Goal: Task Accomplishment & Management: Manage account settings

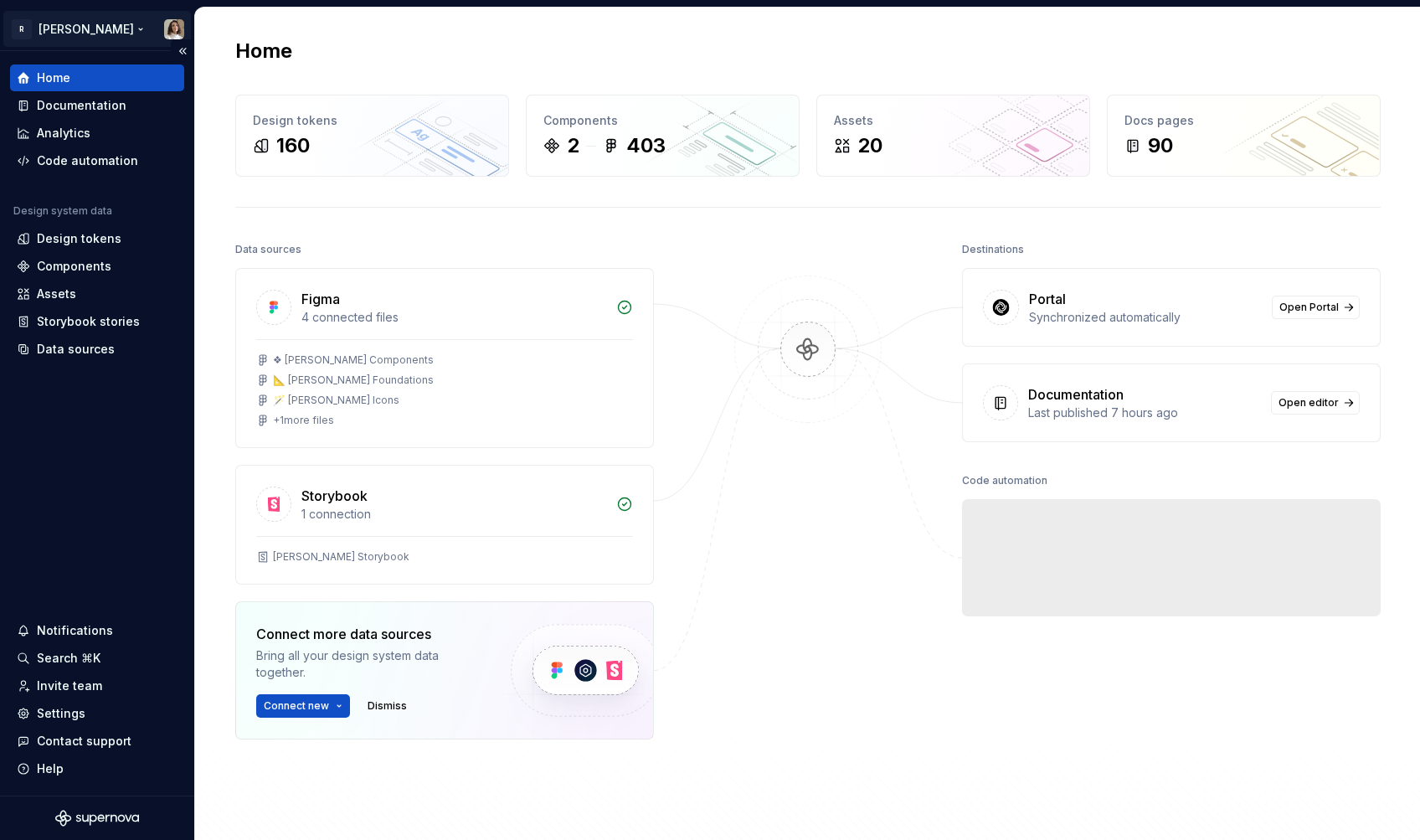
click at [63, 27] on html "R Norma Home Documentation Analytics Code automation Design system data Design …" at bounding box center [710, 420] width 1420 height 840
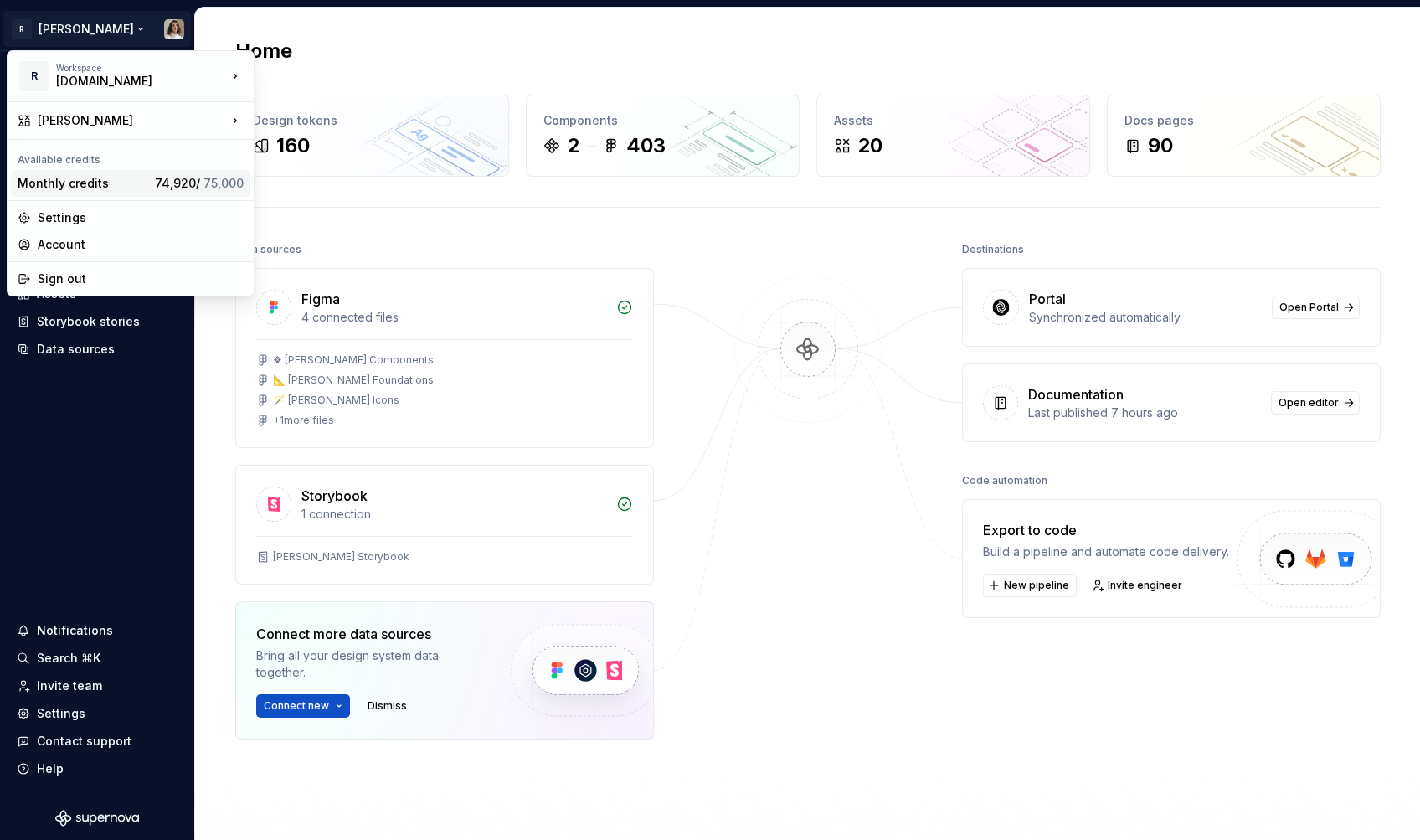
click at [61, 182] on div "Monthly credits" at bounding box center [83, 184] width 131 height 17
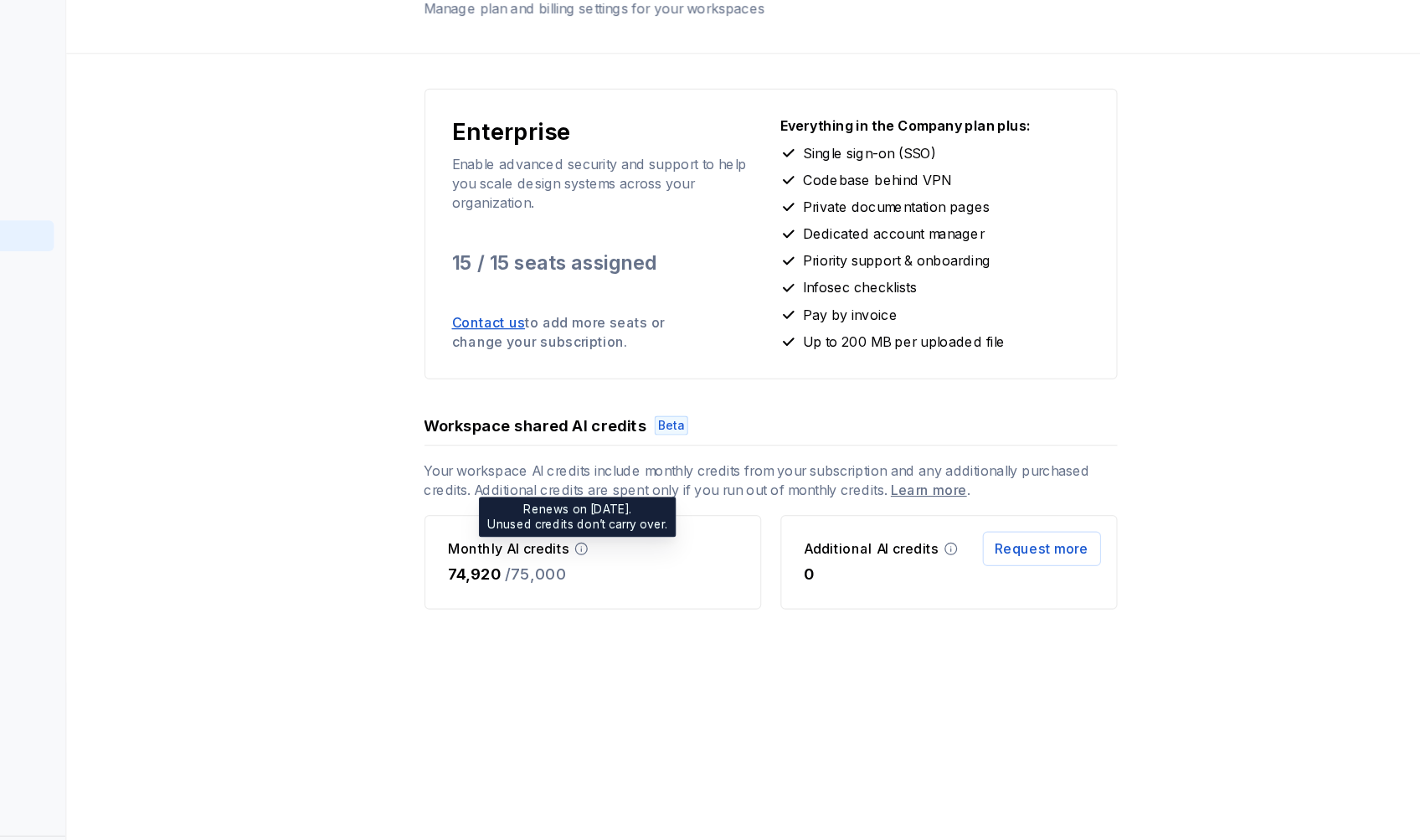
click at [638, 541] on icon at bounding box center [643, 546] width 10 height 10
click at [642, 568] on div "74,920 / 75,000" at bounding box center [589, 567] width 122 height 20
click at [1021, 547] on span "Request more" at bounding box center [1043, 546] width 81 height 17
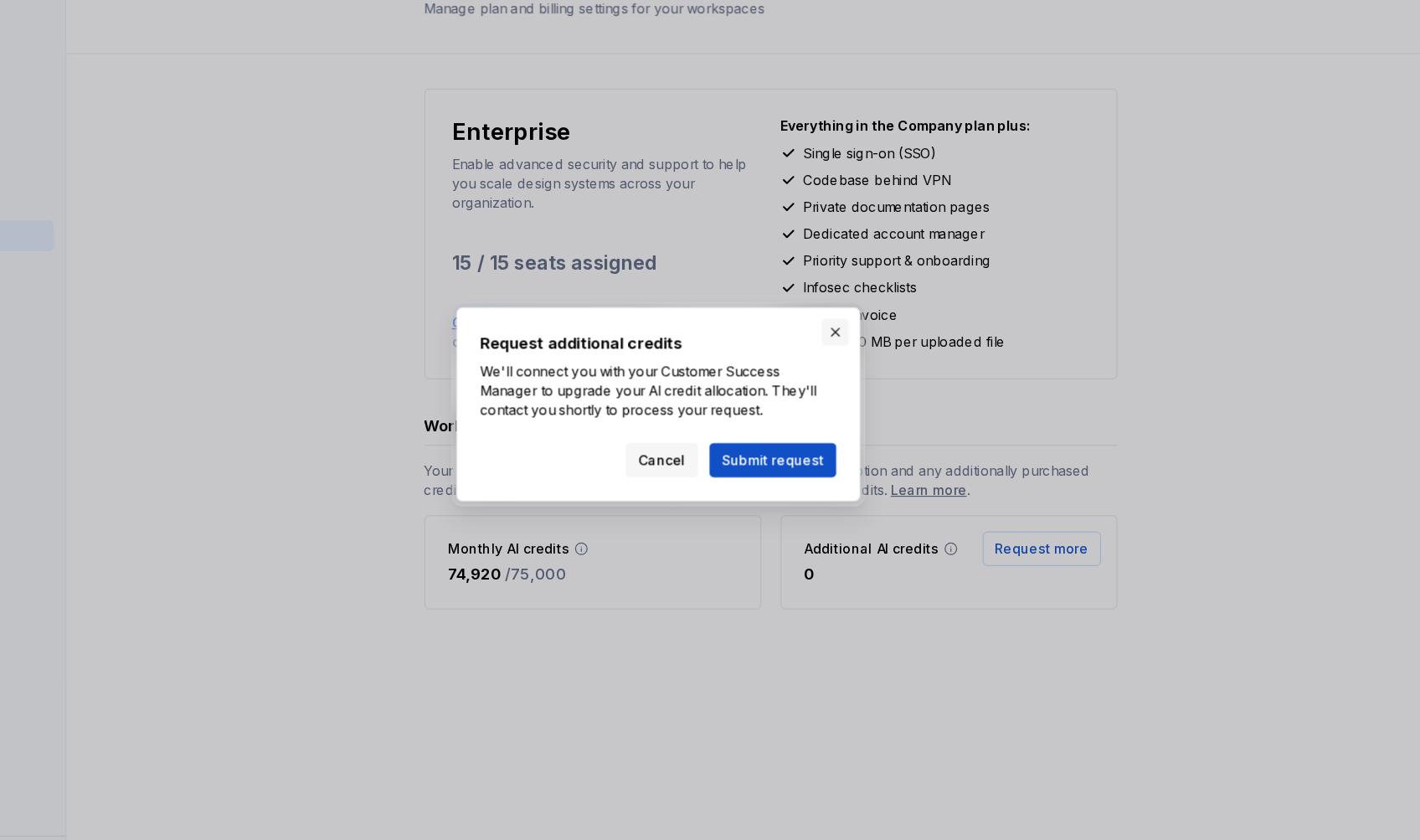
click at [861, 354] on button "button" at bounding box center [863, 357] width 23 height 23
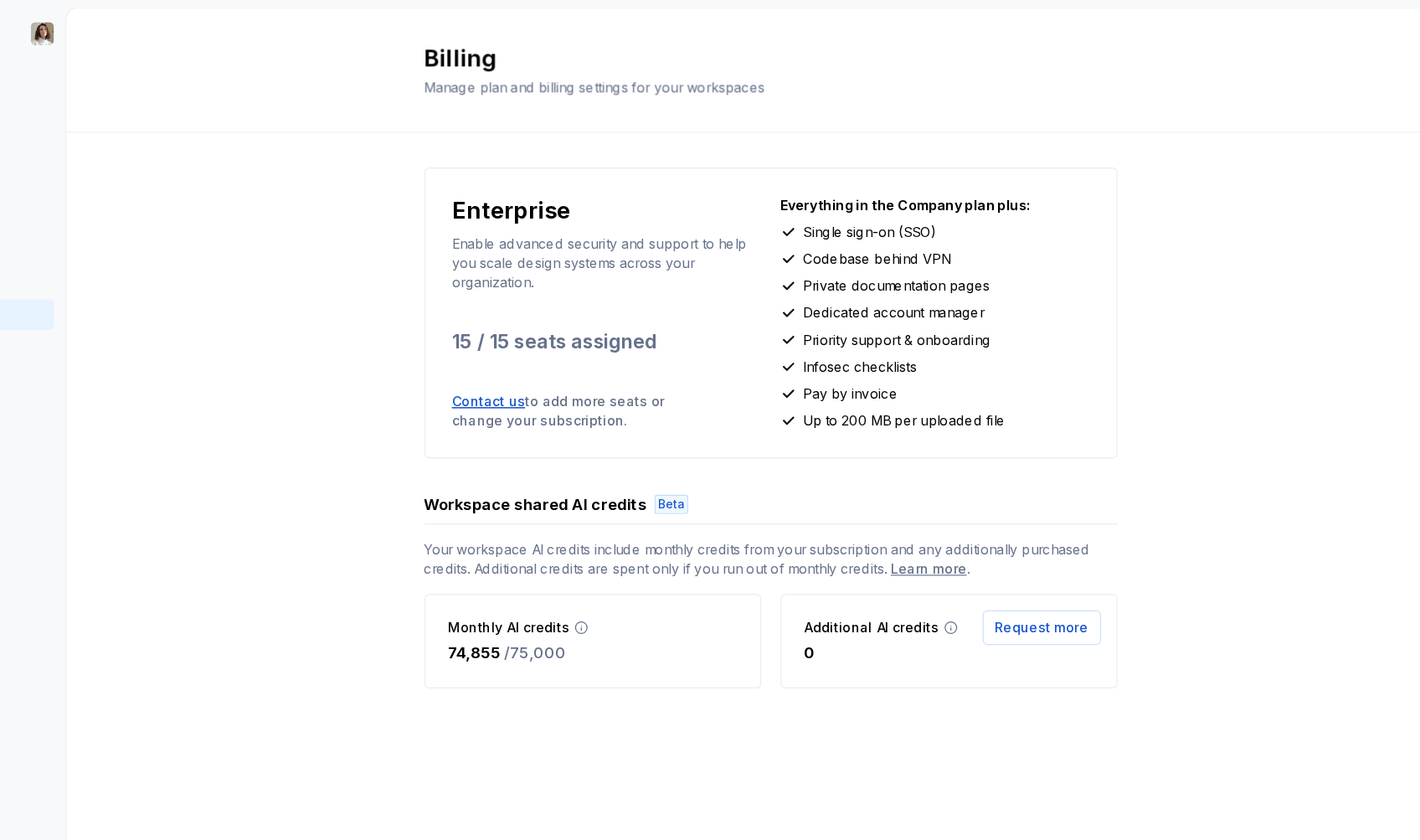
click at [655, 568] on div "Monthly AI credits 74,855 / 75,000" at bounding box center [653, 558] width 293 height 82
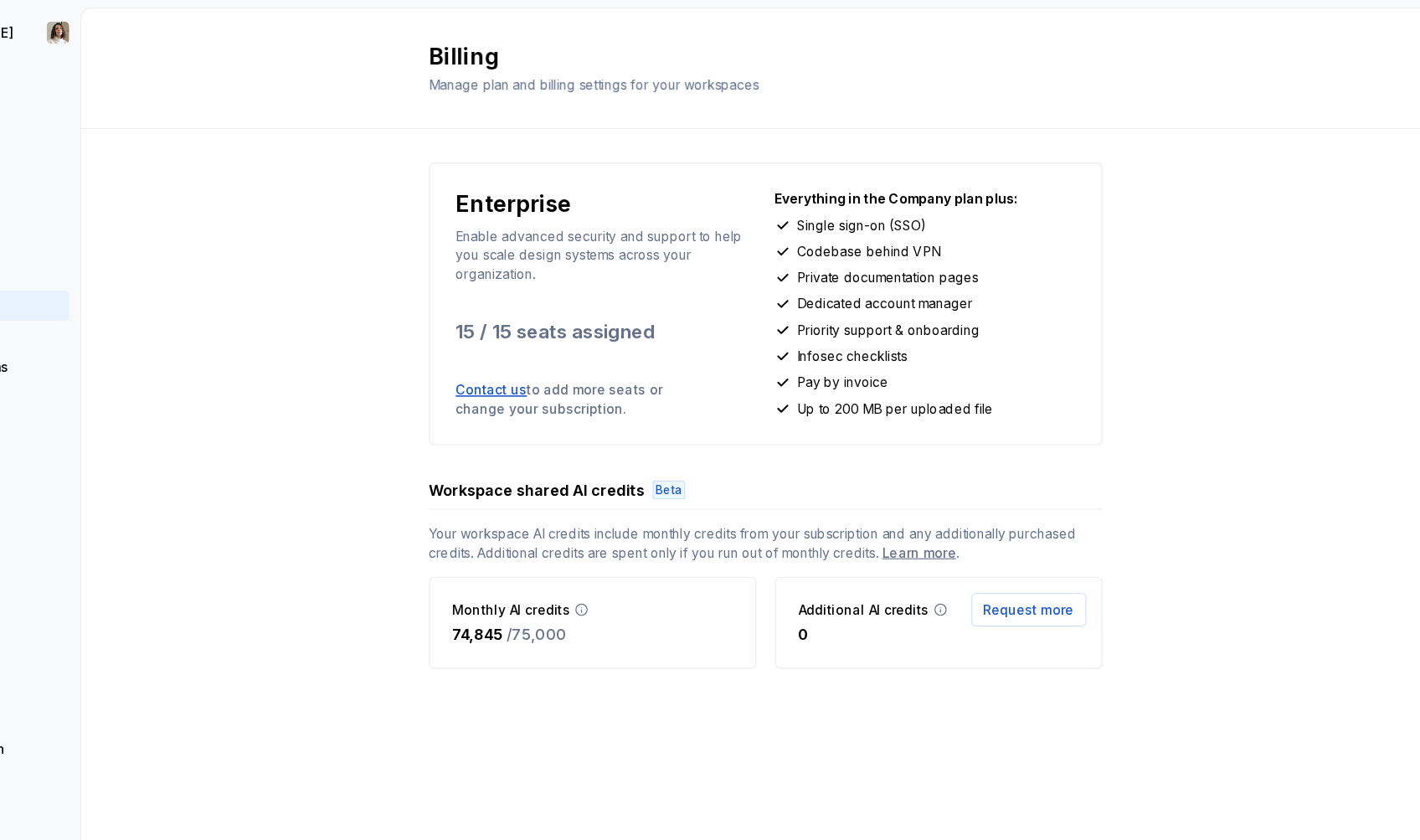
click at [498, 619] on div "Enterprise Enable advanced security and support to help you scale design system…" at bounding box center [808, 388] width 1225 height 547
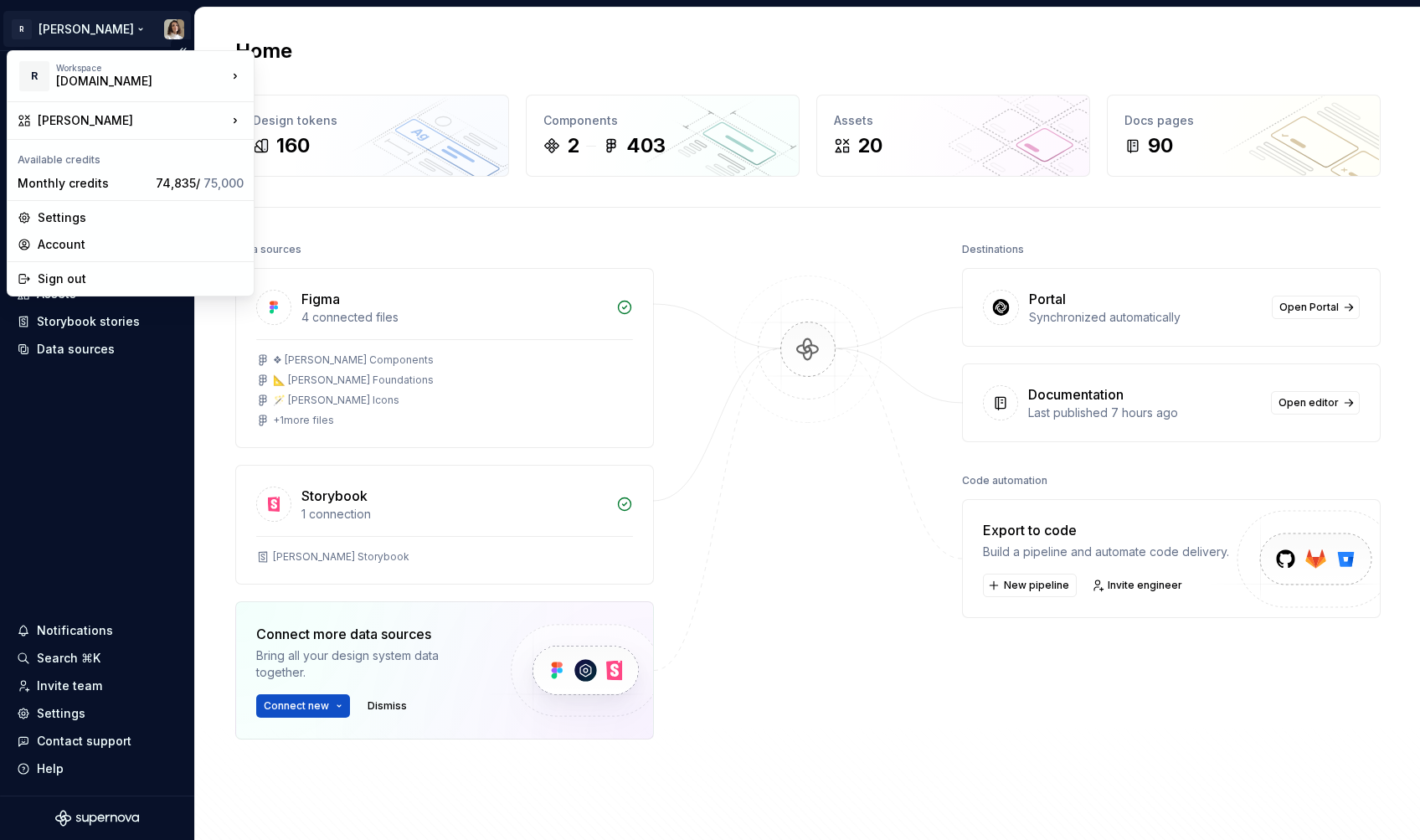
click at [33, 29] on html "R Norma Home Documentation Analytics Code automation Design system data Design …" at bounding box center [710, 420] width 1420 height 840
click at [58, 220] on div "Settings" at bounding box center [140, 218] width 206 height 17
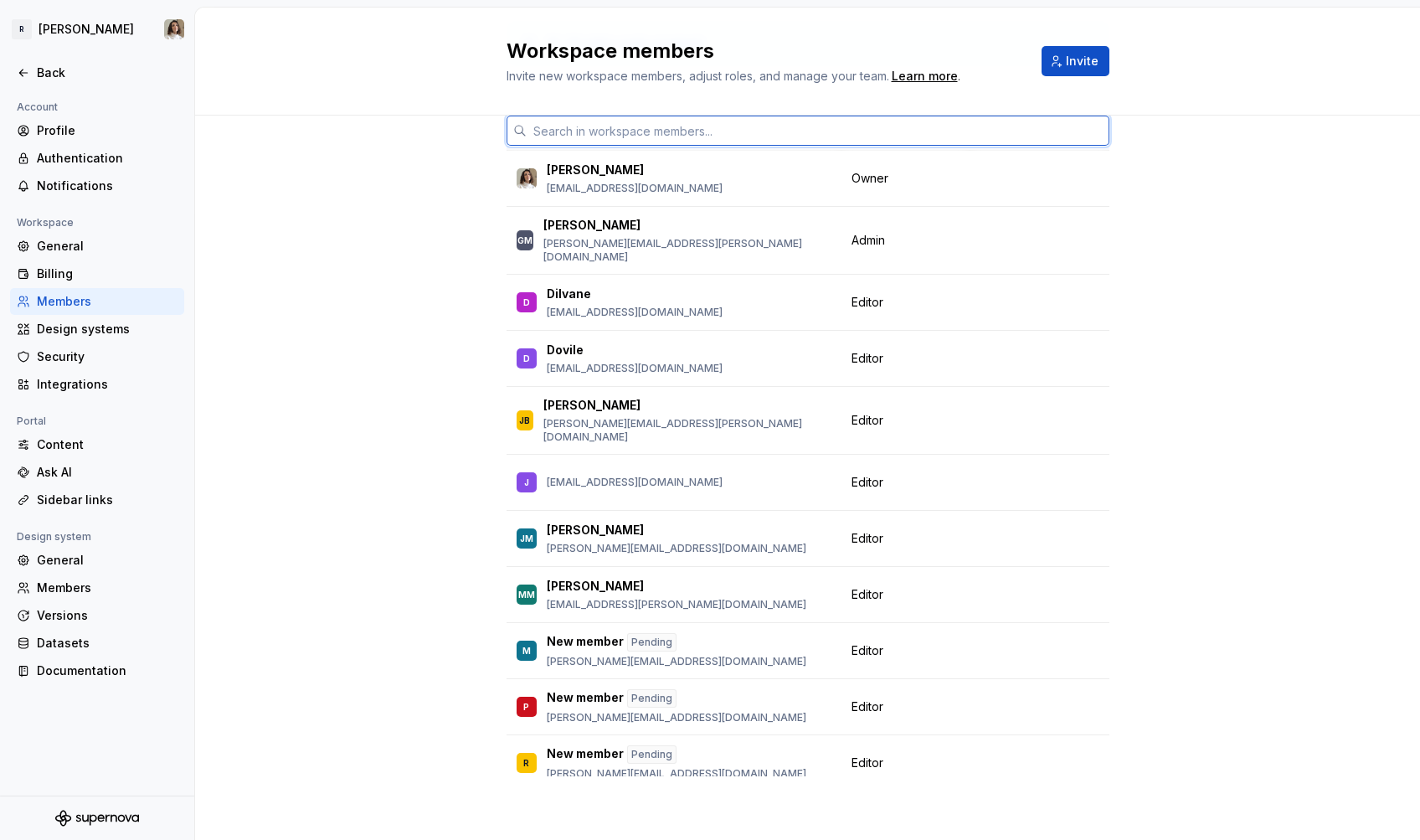
click at [633, 137] on input "text" at bounding box center [818, 130] width 583 height 30
paste input "techops-services@remote.com"
type input "techops-services@remote.com"
click at [1072, 64] on span "Invite" at bounding box center [1082, 62] width 33 height 17
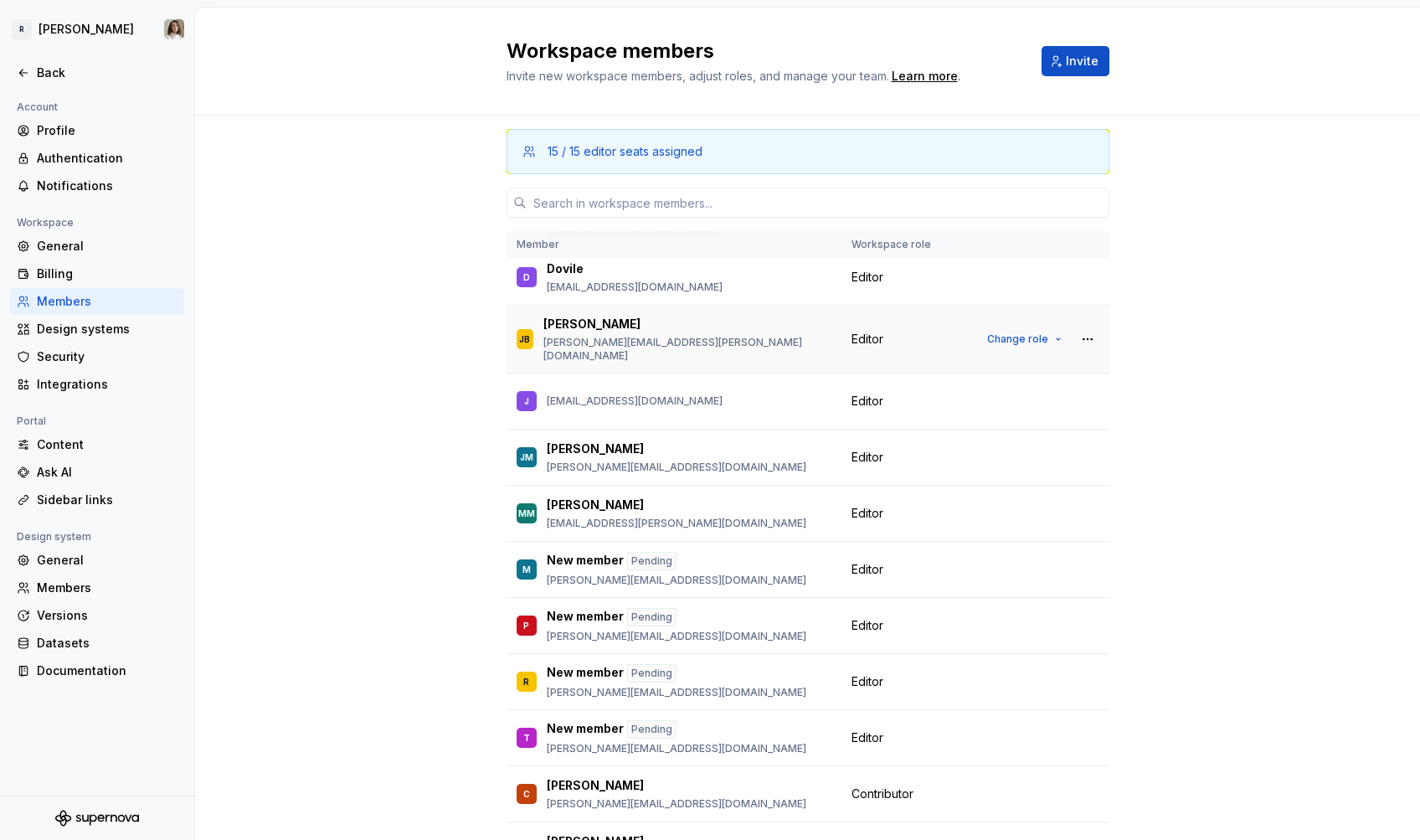
scroll to position [179, 0]
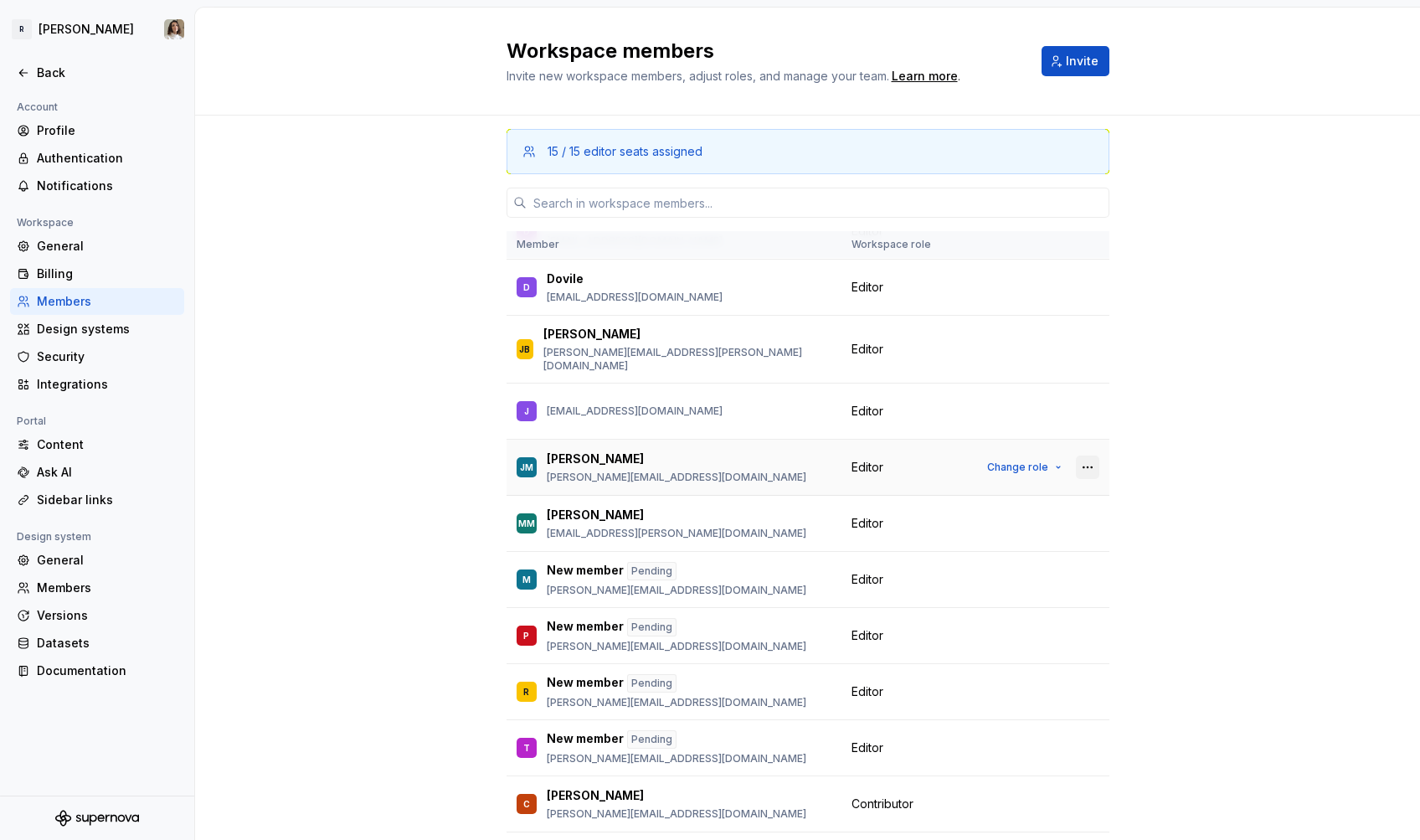
click at [1083, 455] on button "button" at bounding box center [1087, 466] width 23 height 23
click at [1029, 476] on div "Remove from workspace" at bounding box center [985, 476] width 145 height 17
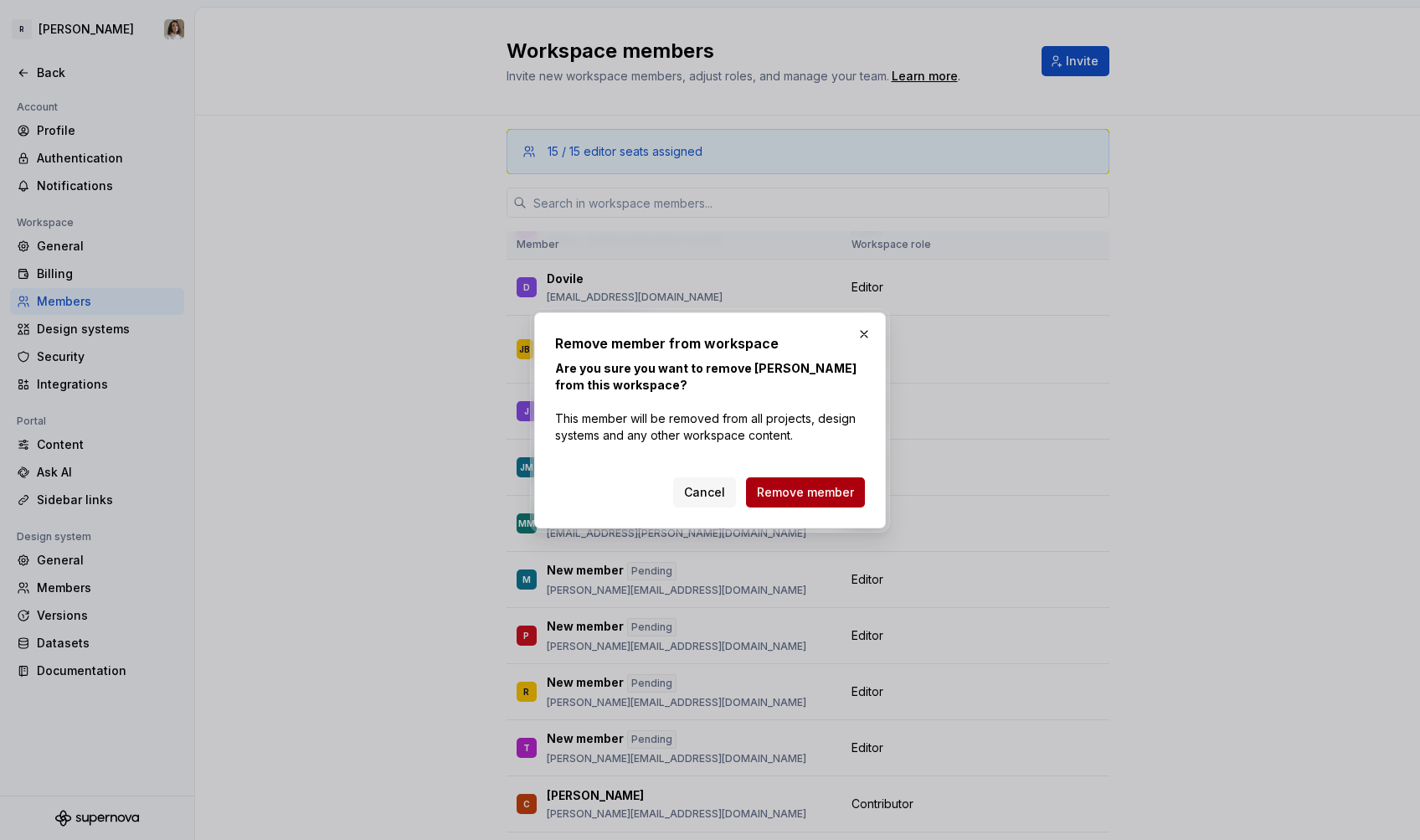
click at [837, 503] on button "Remove member" at bounding box center [805, 492] width 119 height 30
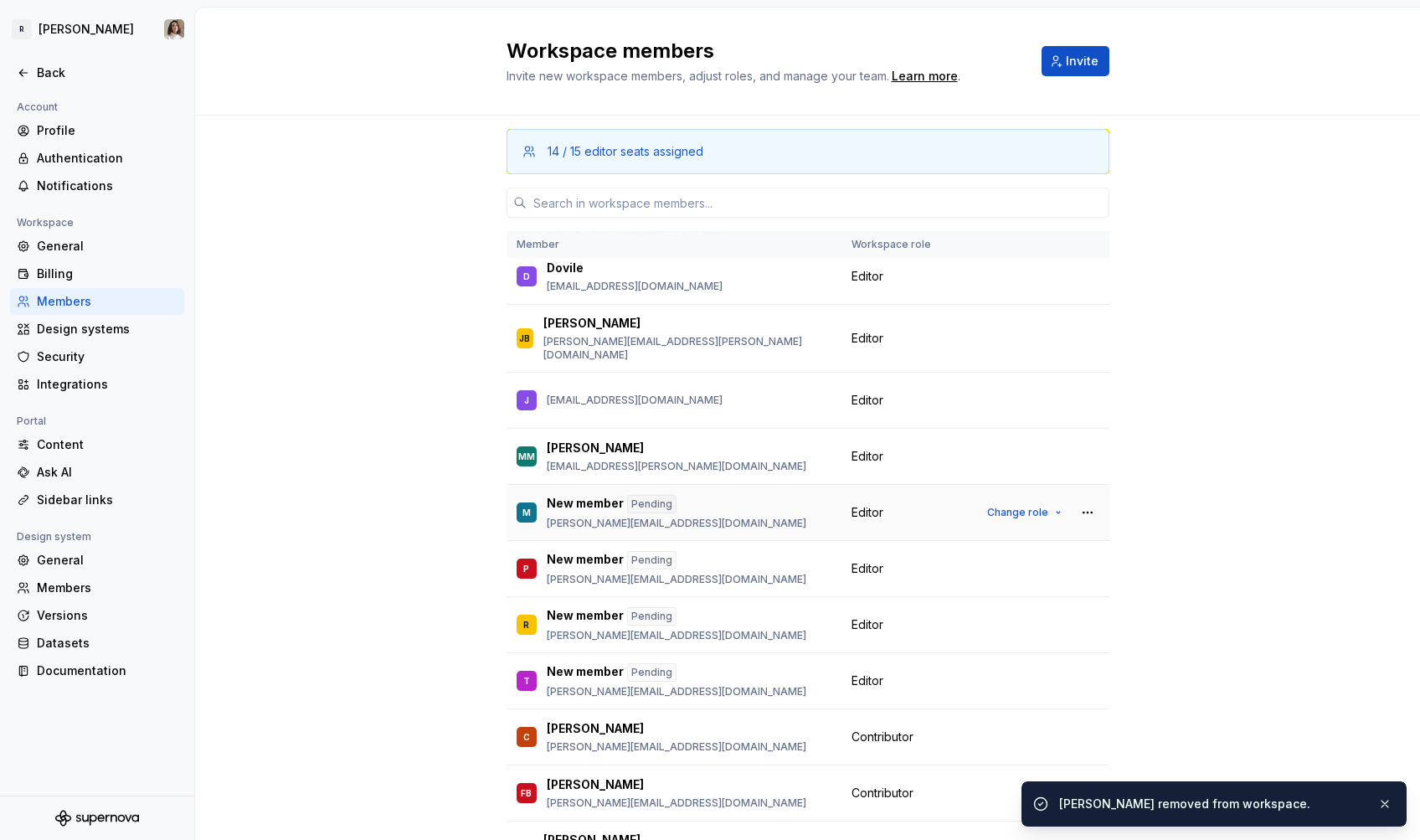
scroll to position [216, 0]
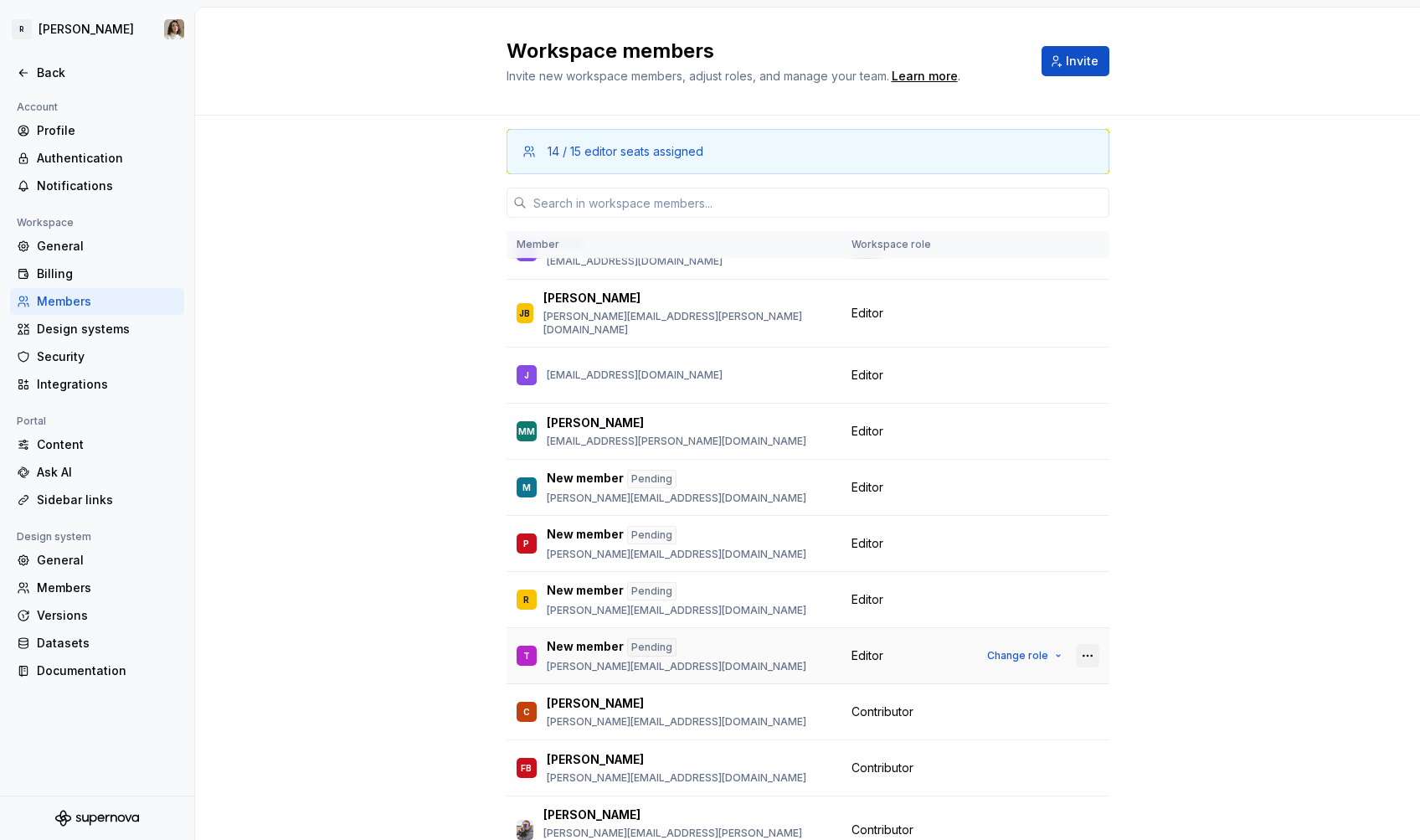
click at [1086, 644] on button "button" at bounding box center [1087, 655] width 23 height 23
click at [995, 695] on div "Remove from workspace" at bounding box center [985, 699] width 145 height 17
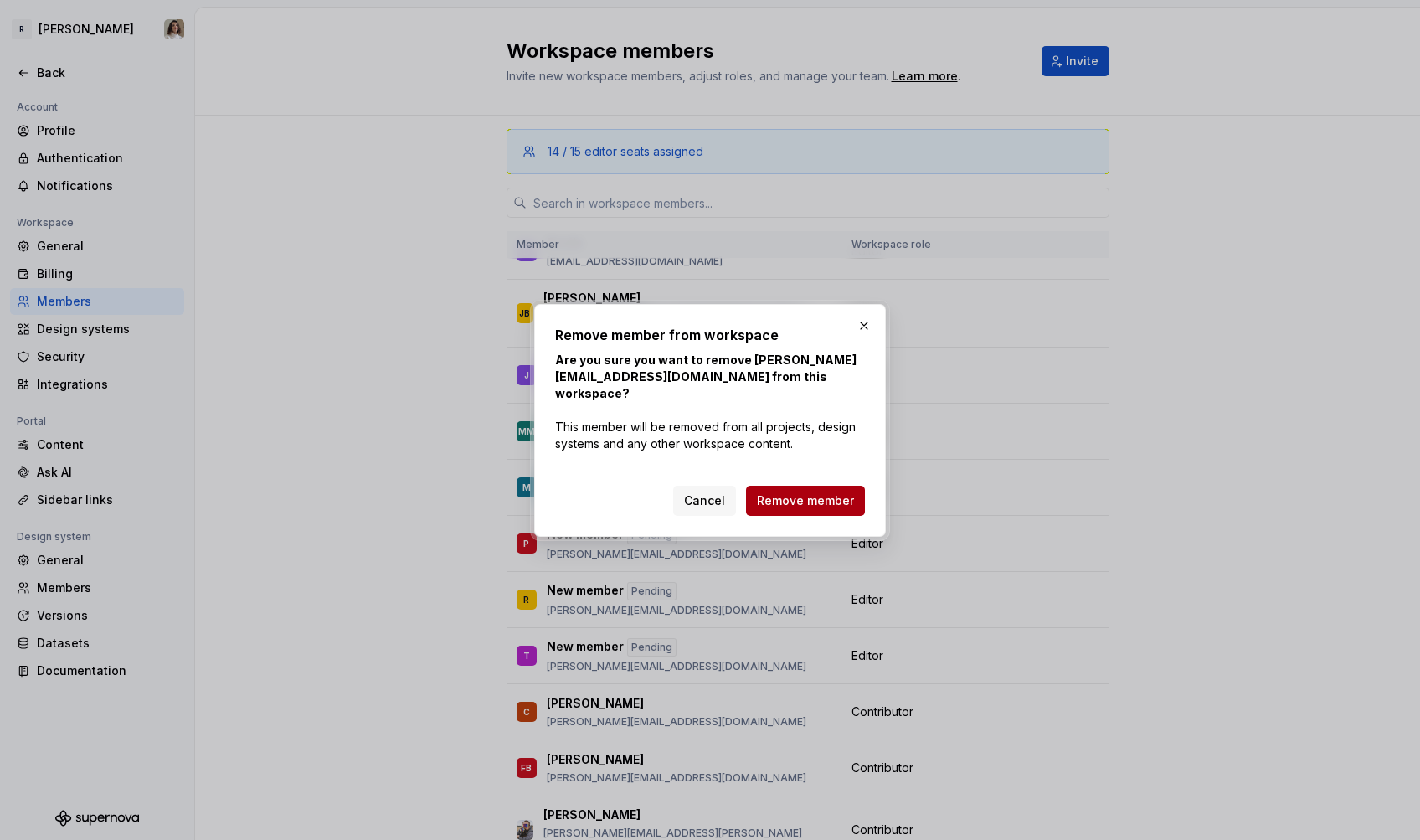
click at [832, 500] on button "Remove member" at bounding box center [805, 500] width 119 height 30
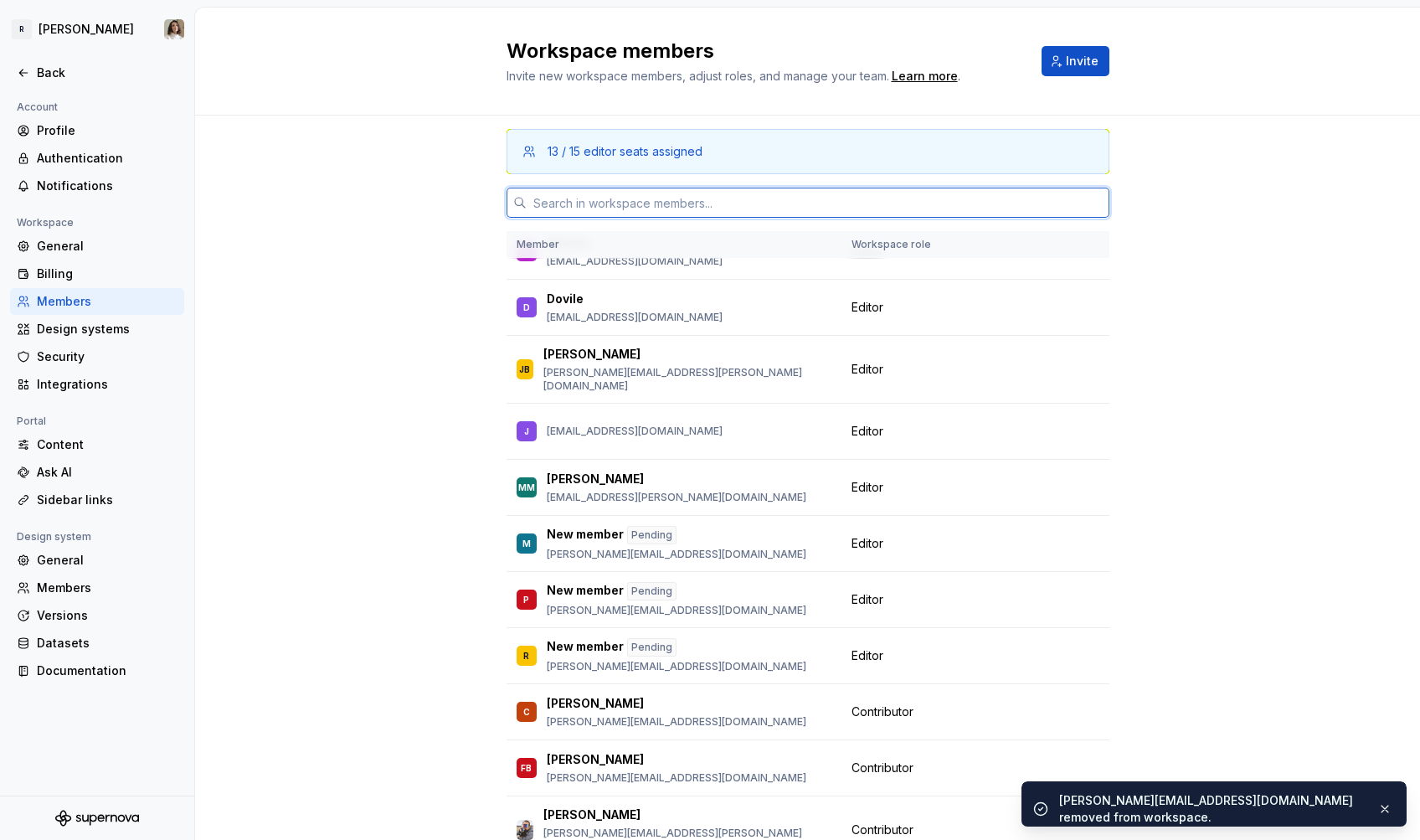
click at [663, 204] on input "text" at bounding box center [818, 202] width 583 height 30
paste input "techops-services@remote.com"
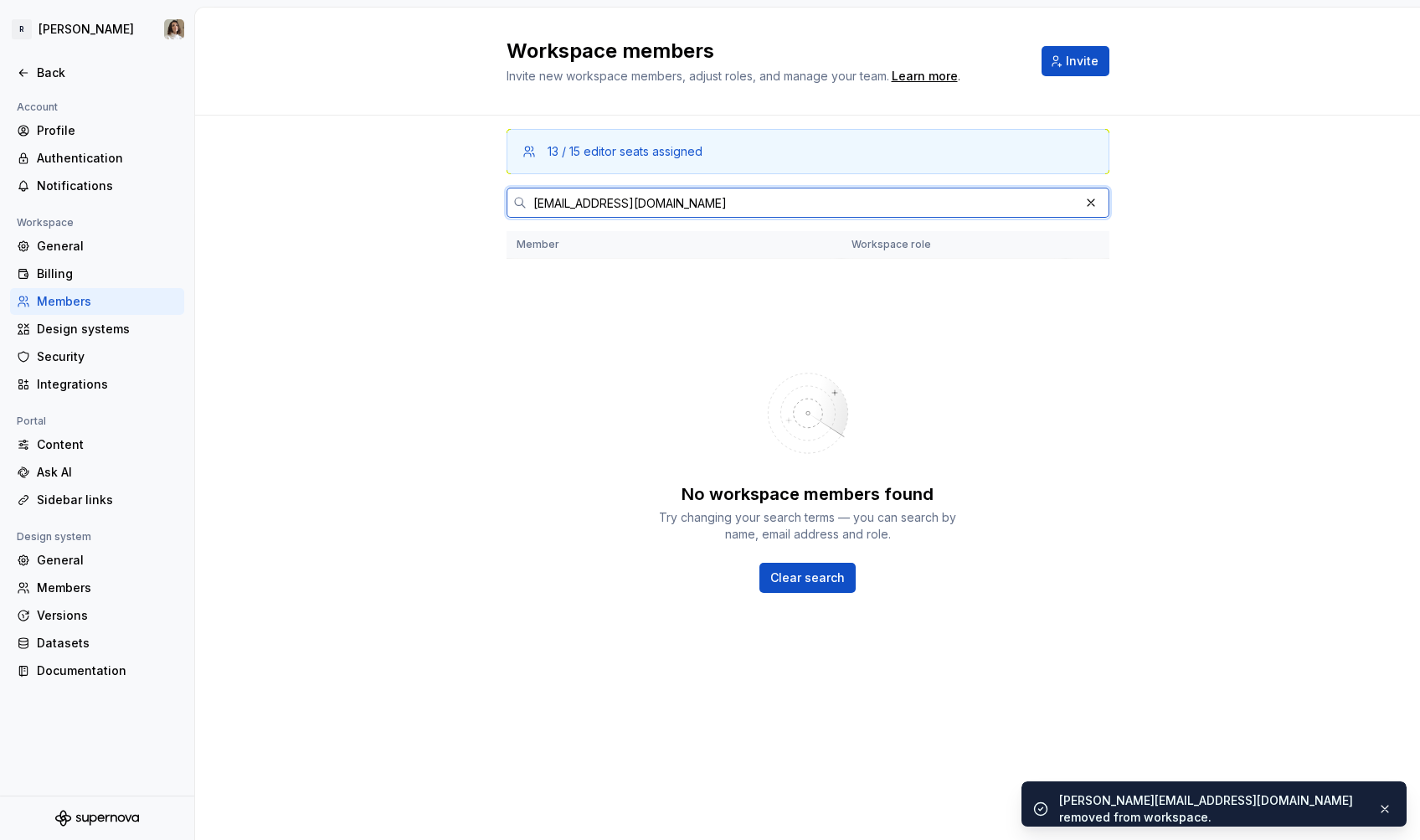
scroll to position [0, 0]
type input "techops-services@remote.com"
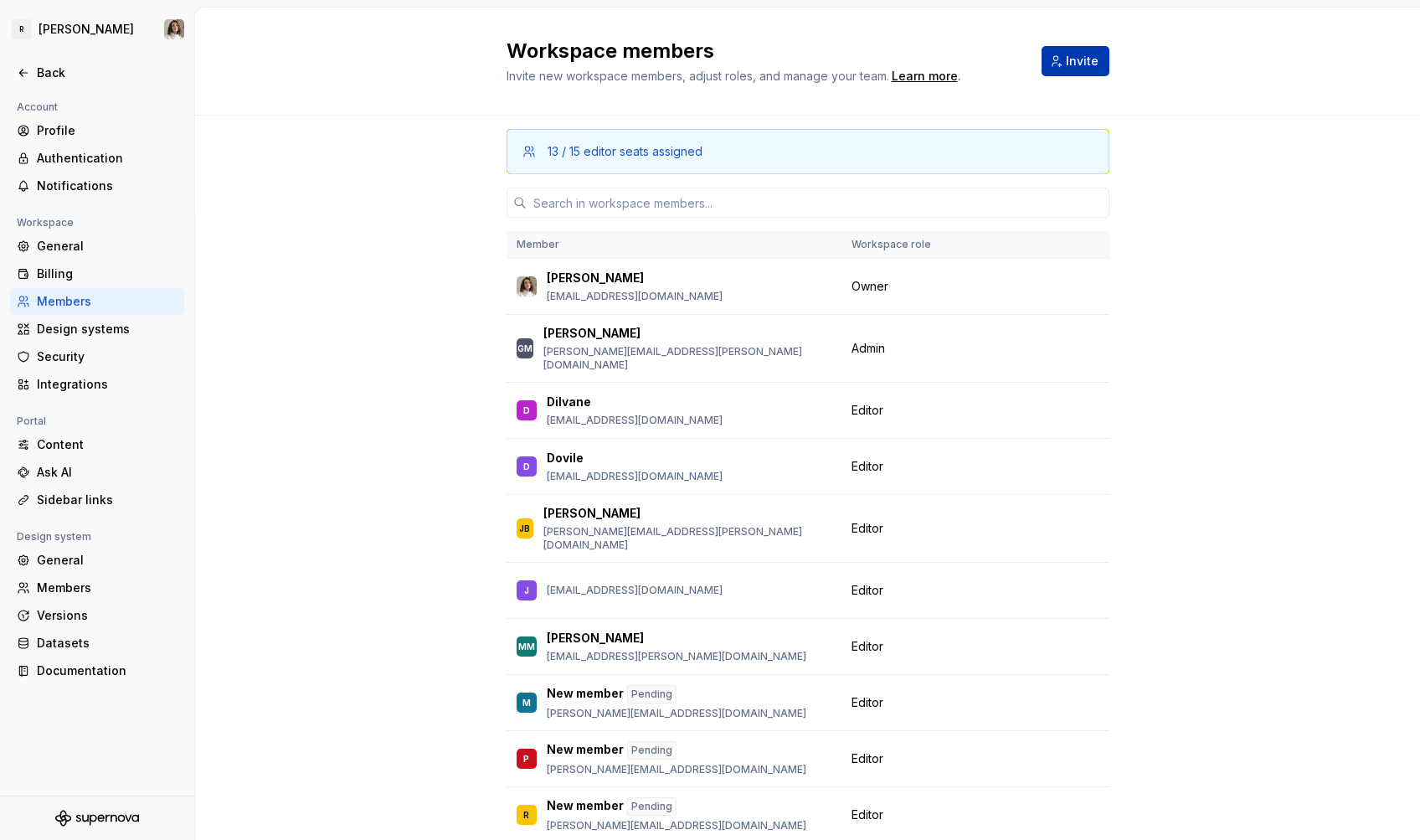
click at [1080, 60] on span "Invite" at bounding box center [1082, 62] width 33 height 17
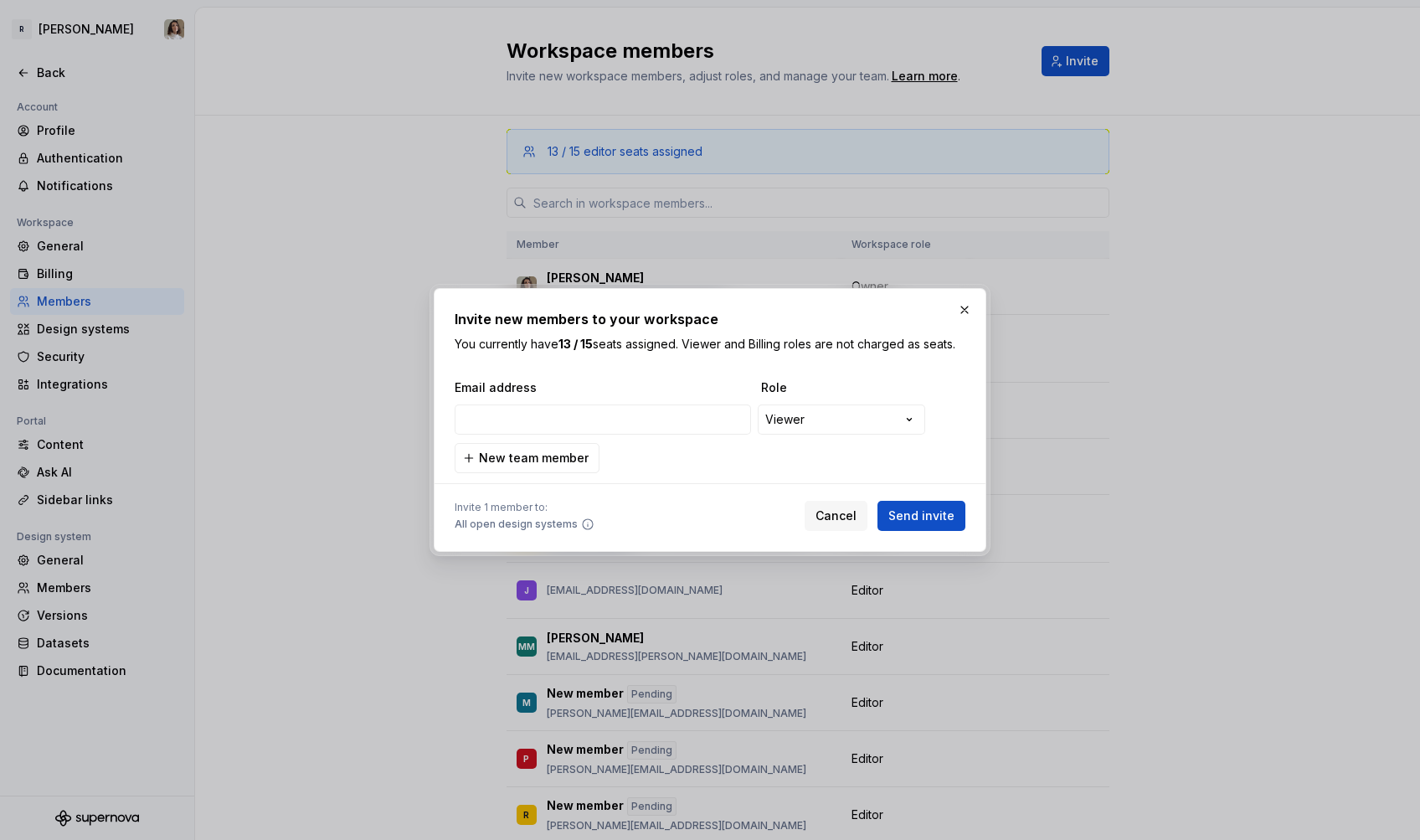
type input "techops-services@remote.com"
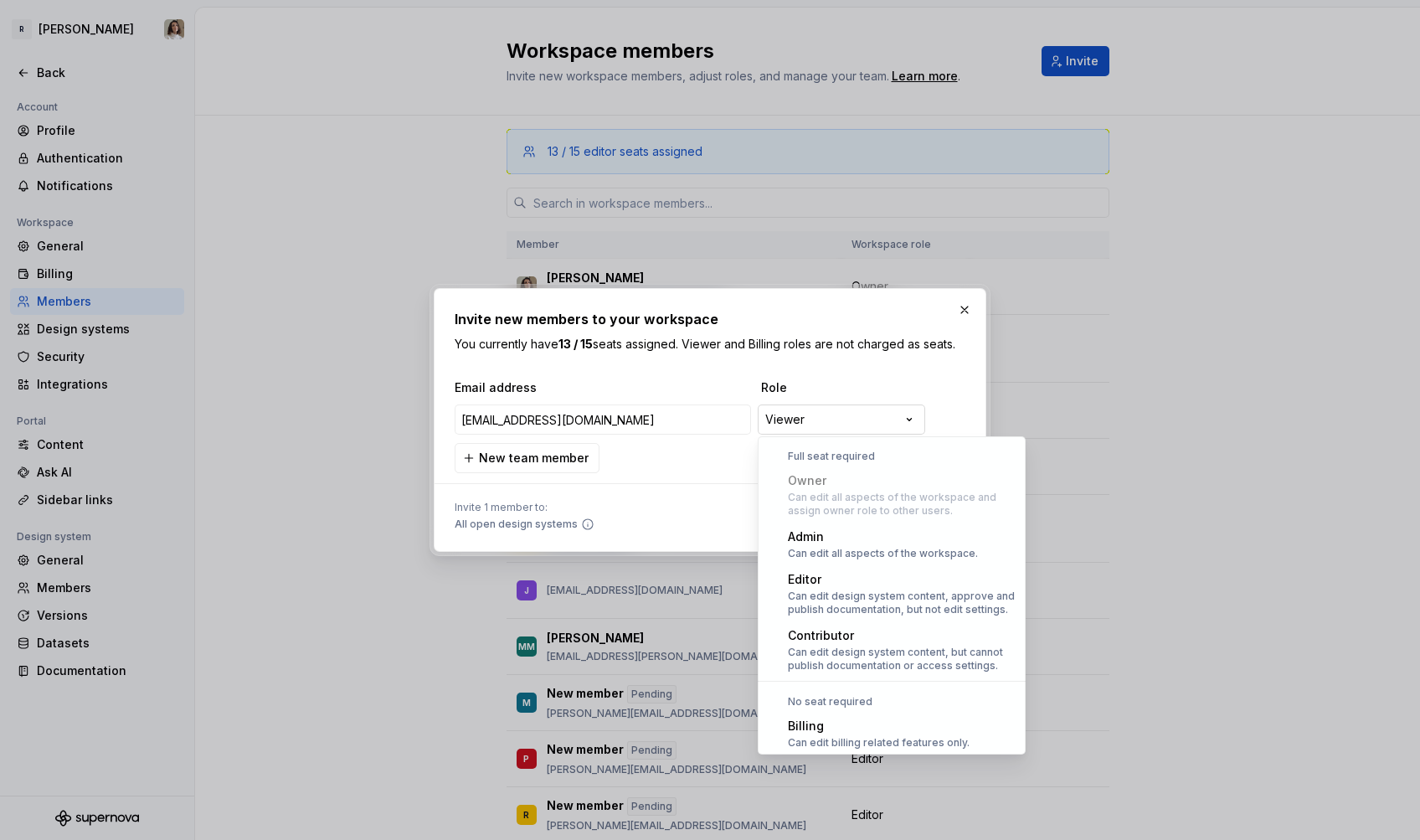
click at [789, 419] on div "**********" at bounding box center [710, 420] width 1420 height 840
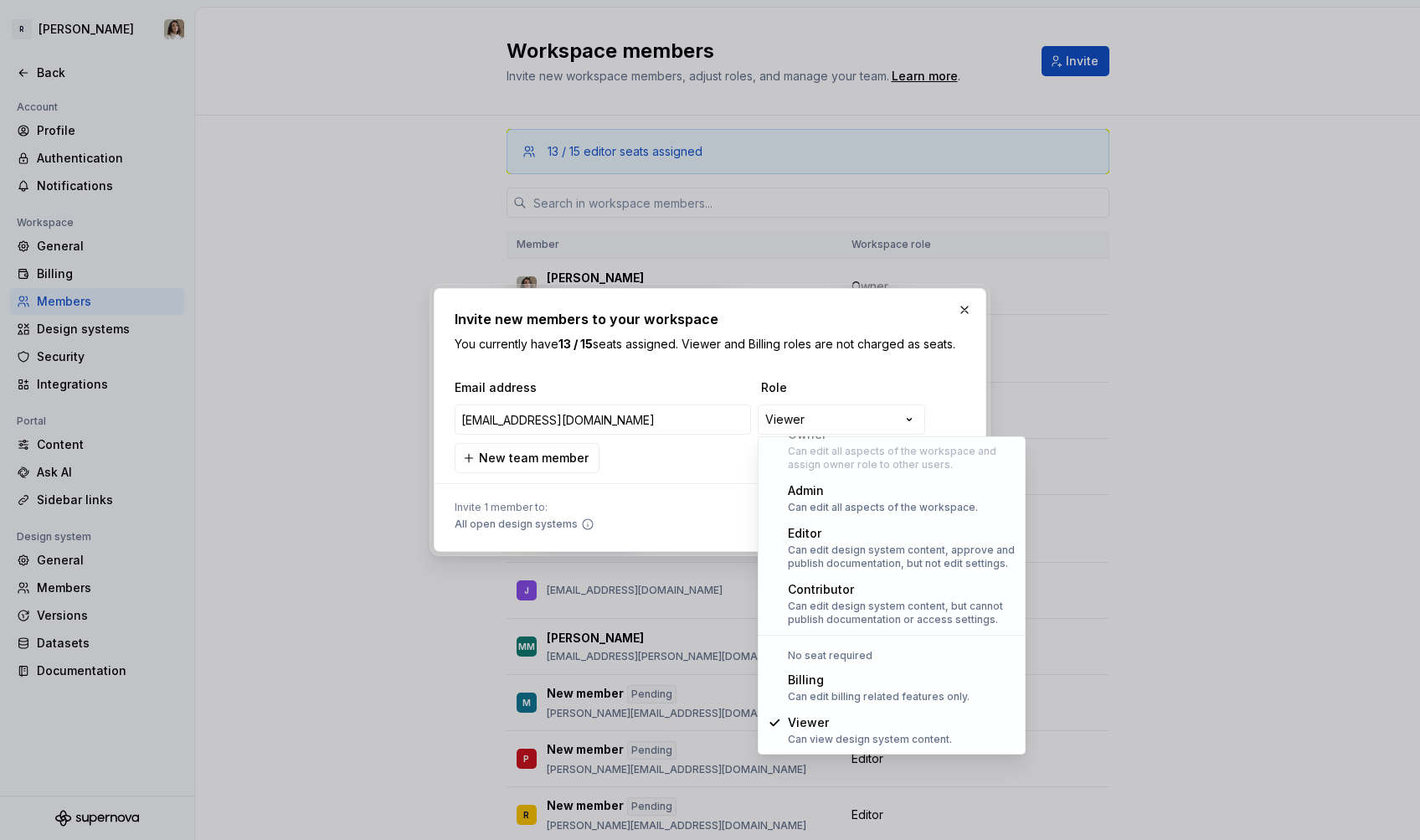
select select "*****"
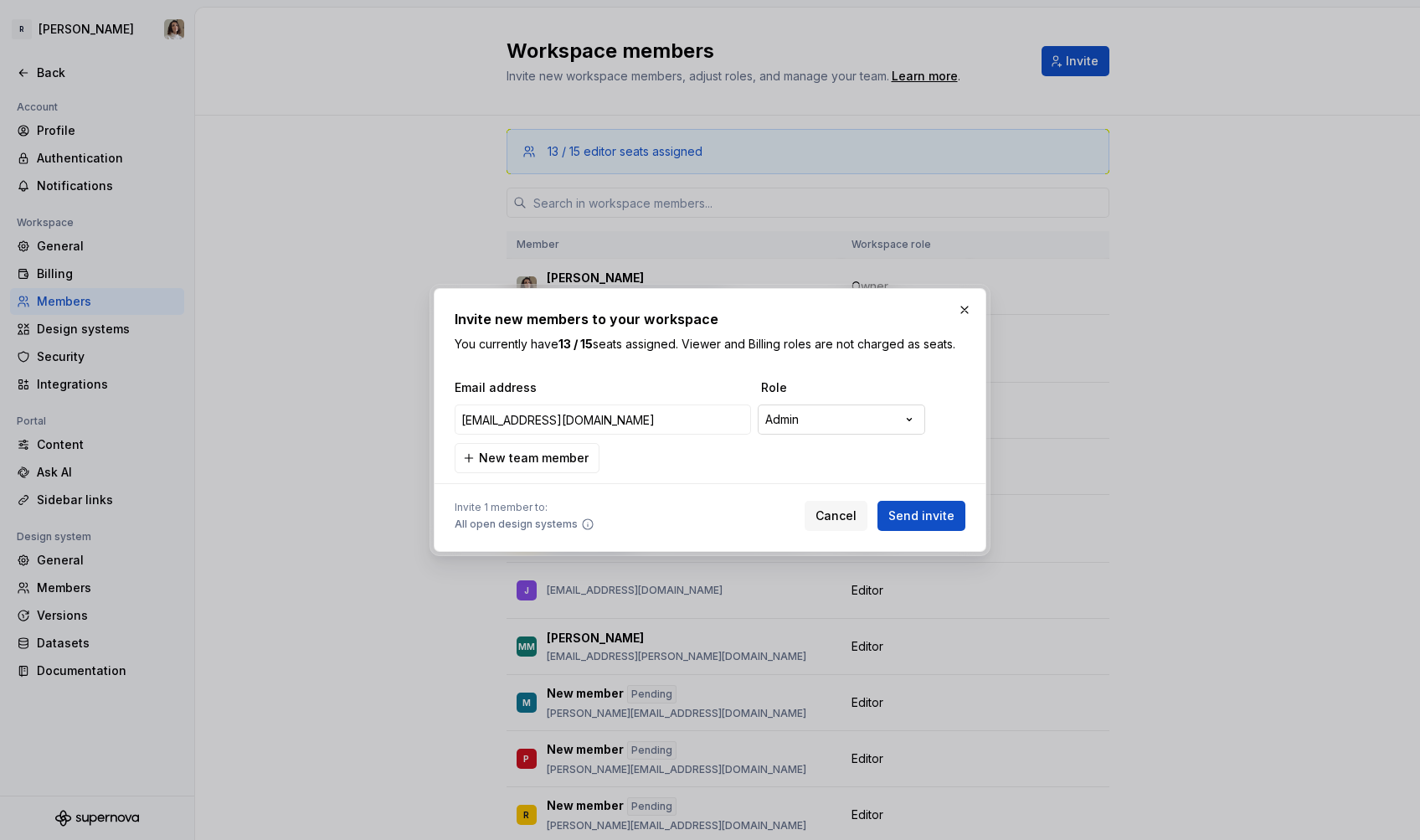
click at [805, 413] on div "**********" at bounding box center [710, 420] width 1420 height 840
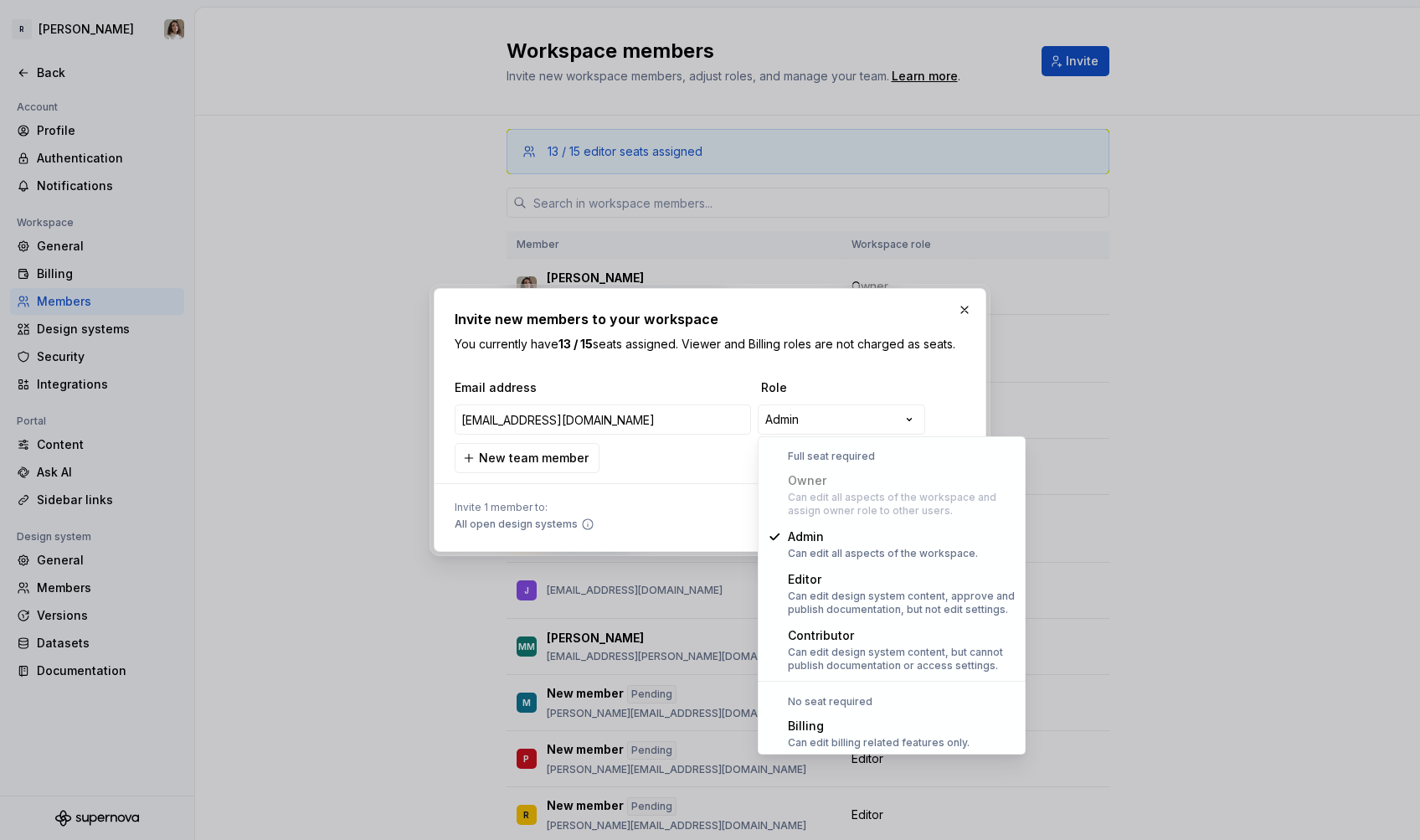
click at [690, 490] on div "**********" at bounding box center [710, 420] width 1420 height 840
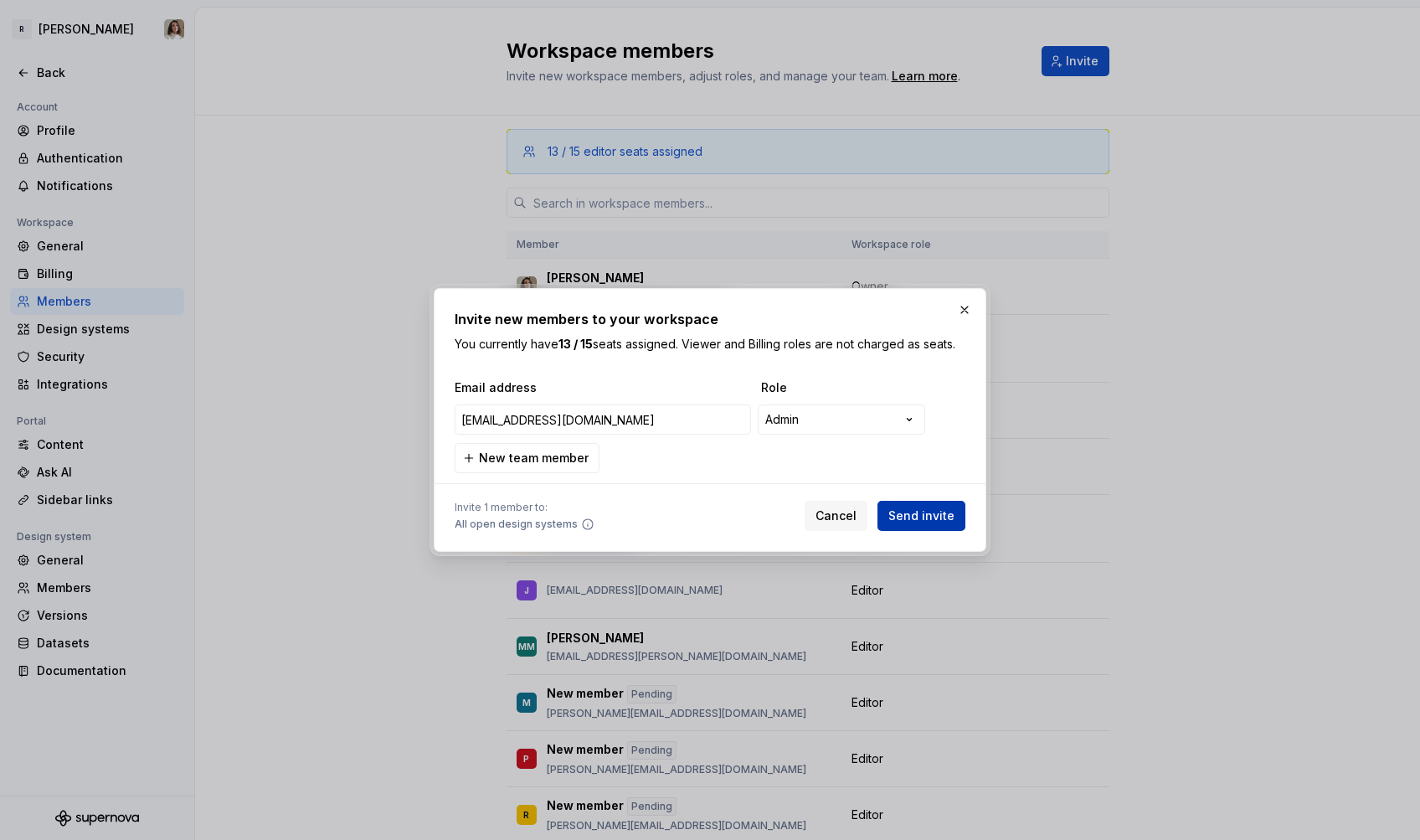
click at [932, 519] on span "Send invite" at bounding box center [920, 516] width 66 height 17
